Goal: Information Seeking & Learning: Learn about a topic

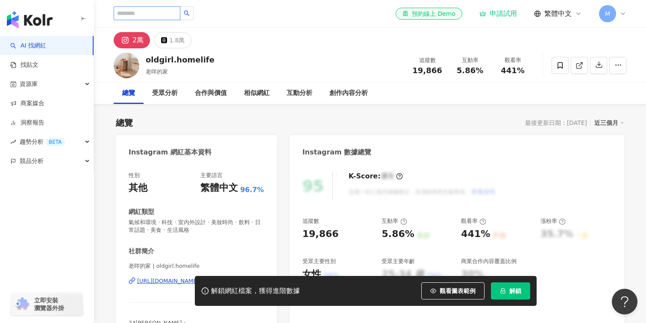
click at [159, 15] on input "search" at bounding box center [147, 13] width 67 height 14
type input "***"
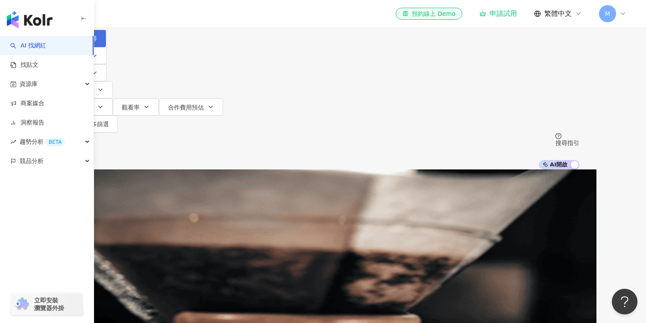
click at [97, 42] on span "搜尋" at bounding box center [91, 38] width 12 height 7
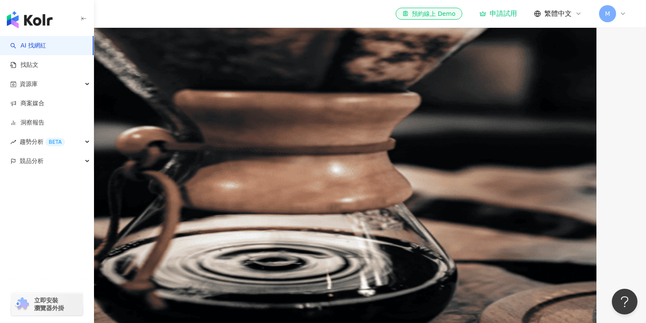
scroll to position [225, 0]
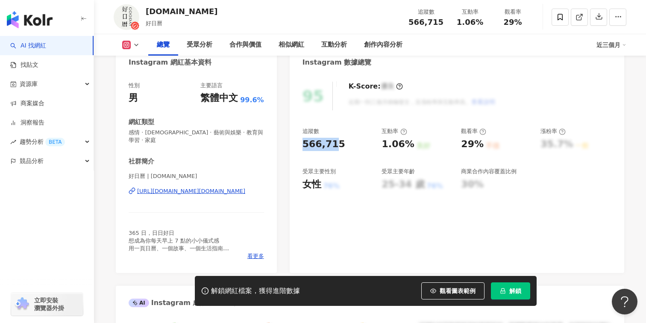
drag, startPoint x: 303, startPoint y: 145, endPoint x: 347, endPoint y: 145, distance: 44.4
click at [347, 145] on div "566,715" at bounding box center [338, 144] width 71 height 13
copy div "566,71"
click at [309, 141] on div "566,715" at bounding box center [324, 144] width 43 height 13
drag, startPoint x: 304, startPoint y: 131, endPoint x: 342, endPoint y: 142, distance: 39.2
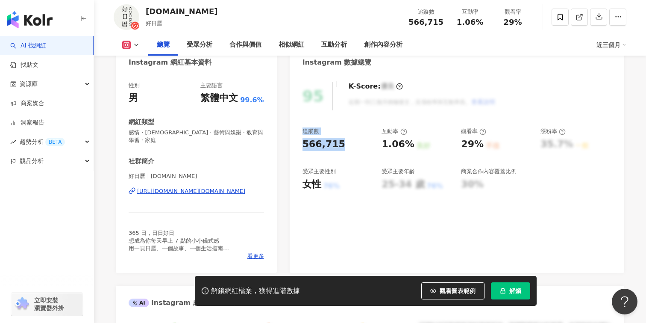
click at [342, 142] on div "追蹤數 566,715" at bounding box center [338, 138] width 71 height 23
copy div "追蹤數 566,715"
drag, startPoint x: 383, startPoint y: 131, endPoint x: 409, endPoint y: 145, distance: 30.0
click at [409, 145] on div "互動率 1.06% 良好" at bounding box center [417, 138] width 71 height 23
copy div "互動率 1.06% 良好"
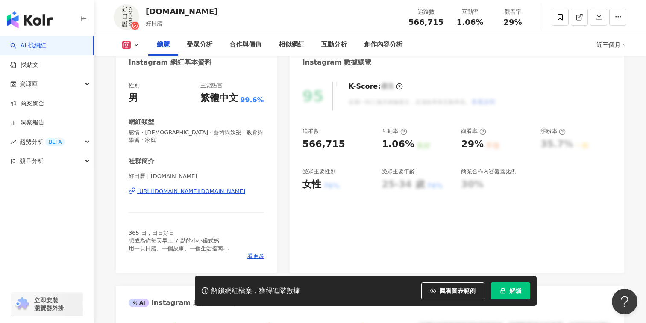
click at [465, 131] on div "觀看率" at bounding box center [473, 131] width 25 height 8
drag, startPoint x: 462, startPoint y: 131, endPoint x: 481, endPoint y: 142, distance: 21.8
click at [481, 142] on div "觀看率 29% 不佳" at bounding box center [496, 138] width 71 height 23
copy div "觀看率 29%"
